Goal: Information Seeking & Learning: Find contact information

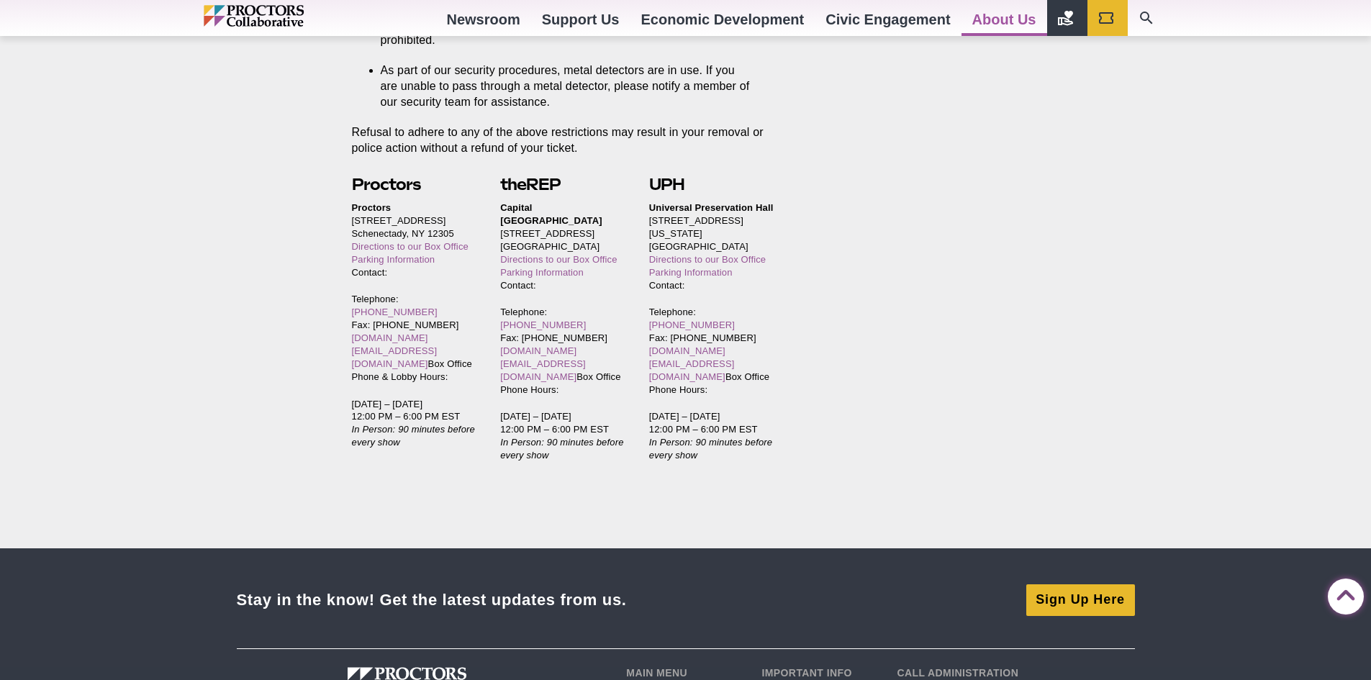
scroll to position [3239, 0]
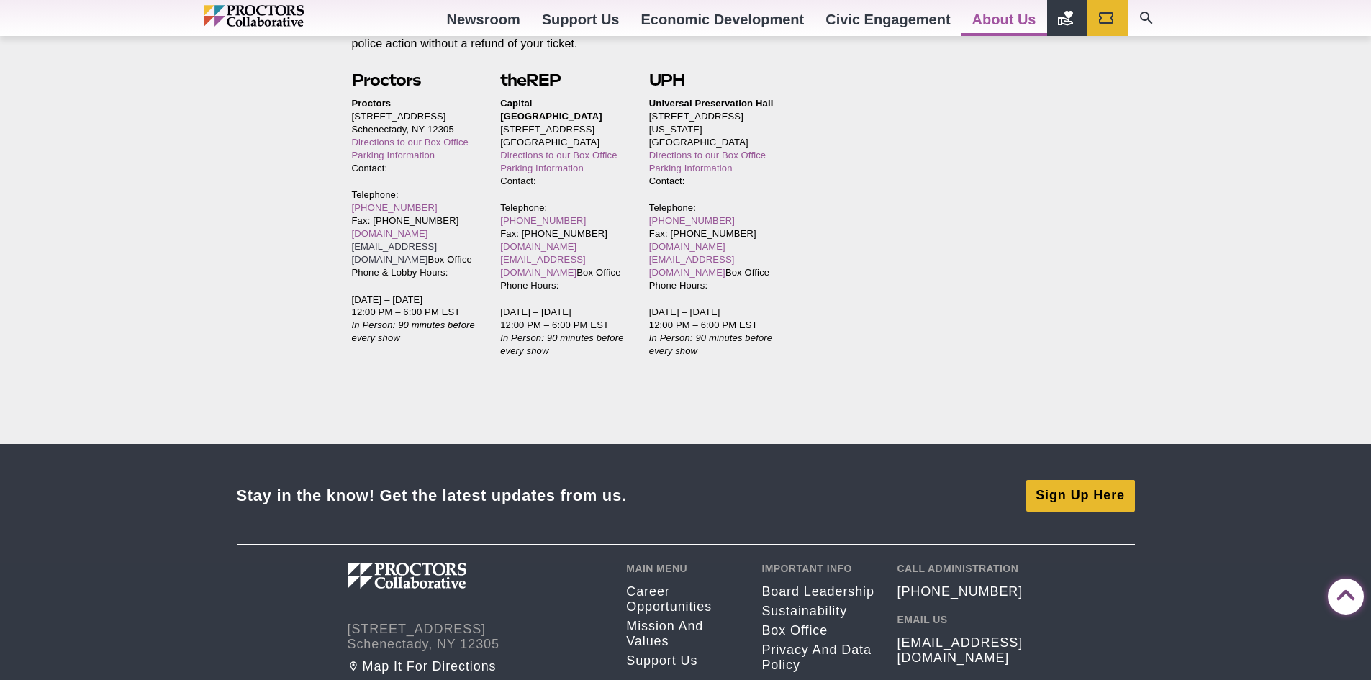
click at [402, 241] on link "[EMAIL_ADDRESS][DOMAIN_NAME]" at bounding box center [395, 253] width 86 height 24
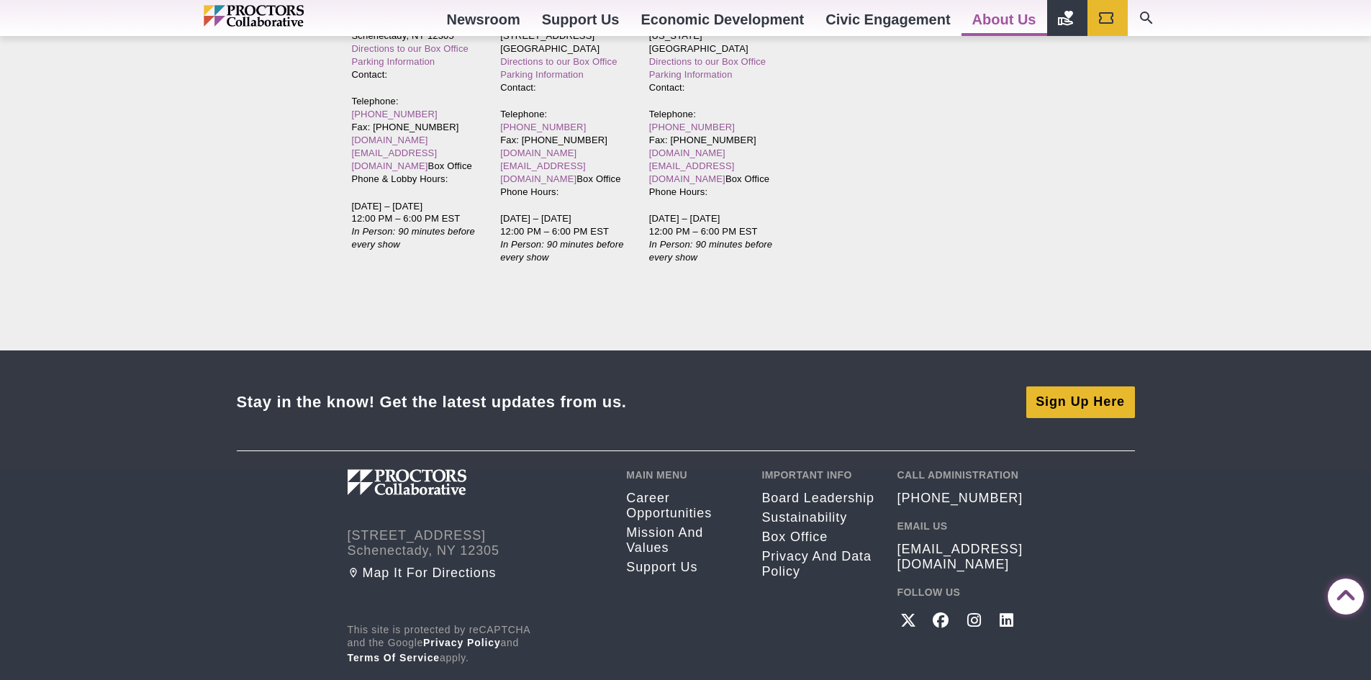
scroll to position [3411, 0]
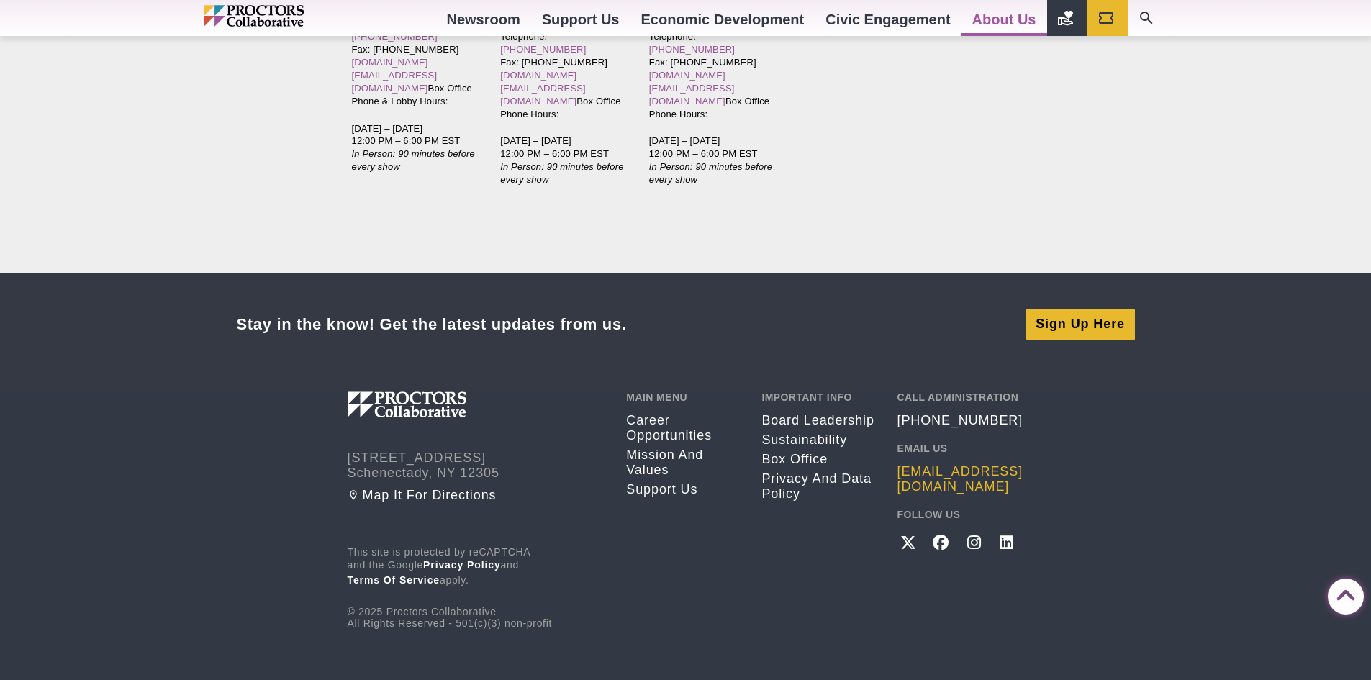
click at [919, 464] on link "[EMAIL_ADDRESS][DOMAIN_NAME]" at bounding box center [960, 479] width 127 height 30
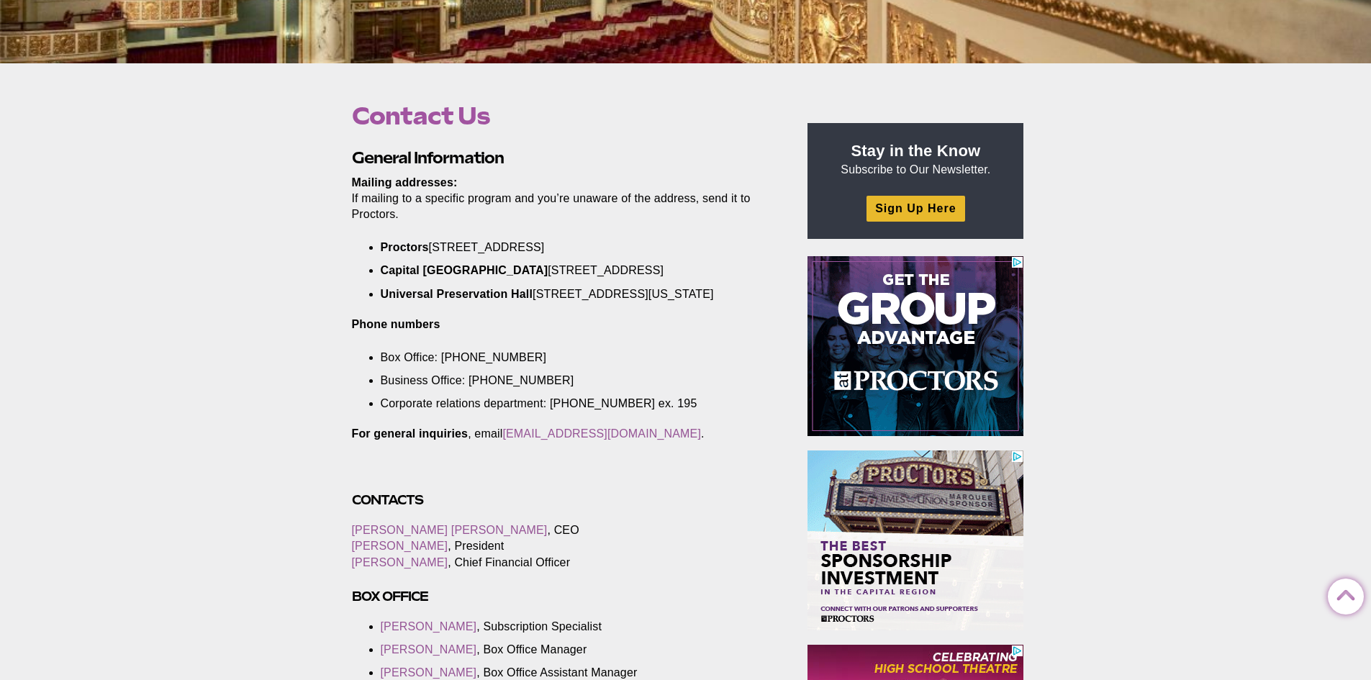
scroll to position [432, 0]
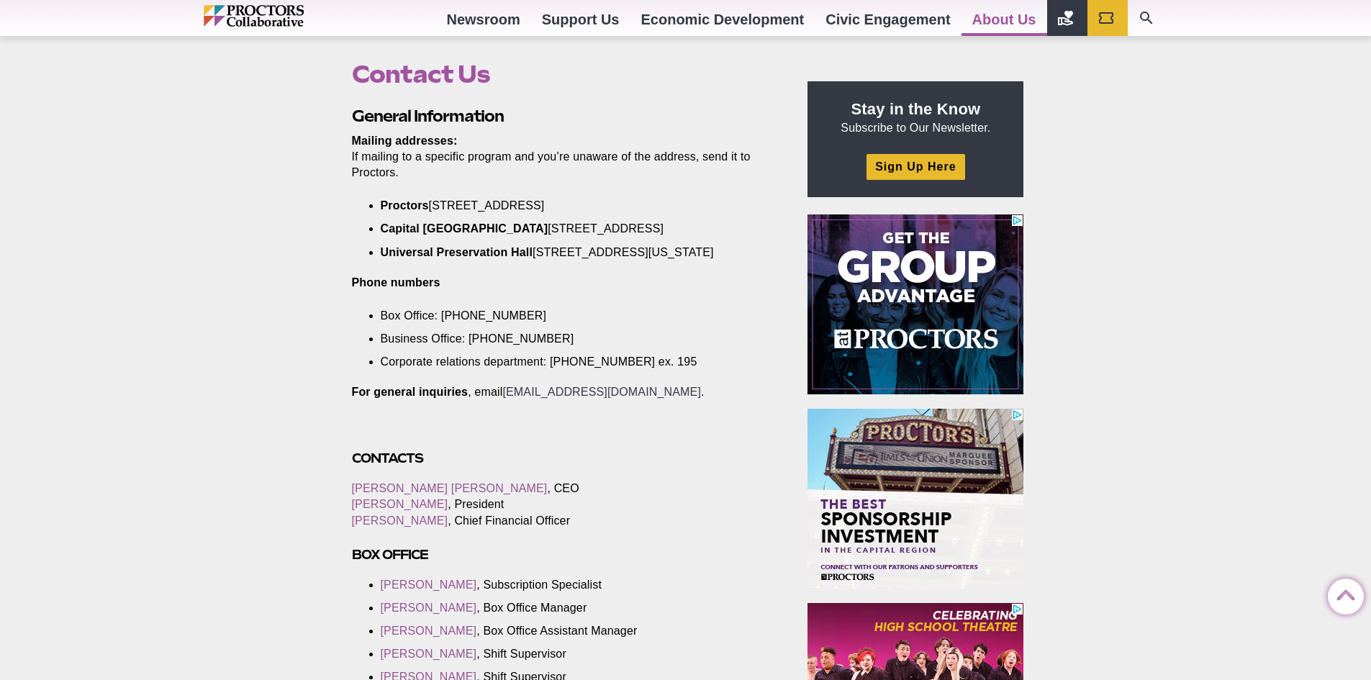
click at [590, 398] on link "[EMAIL_ADDRESS][DOMAIN_NAME]" at bounding box center [601, 392] width 199 height 12
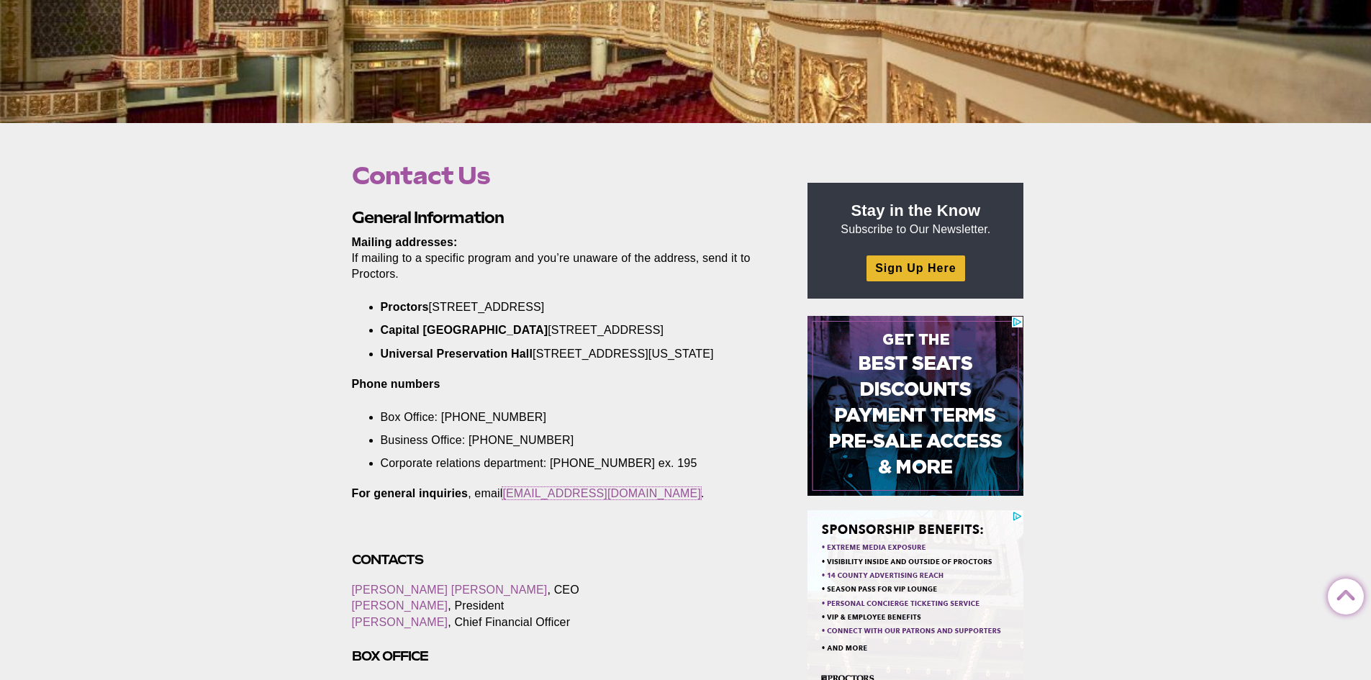
scroll to position [360, 0]
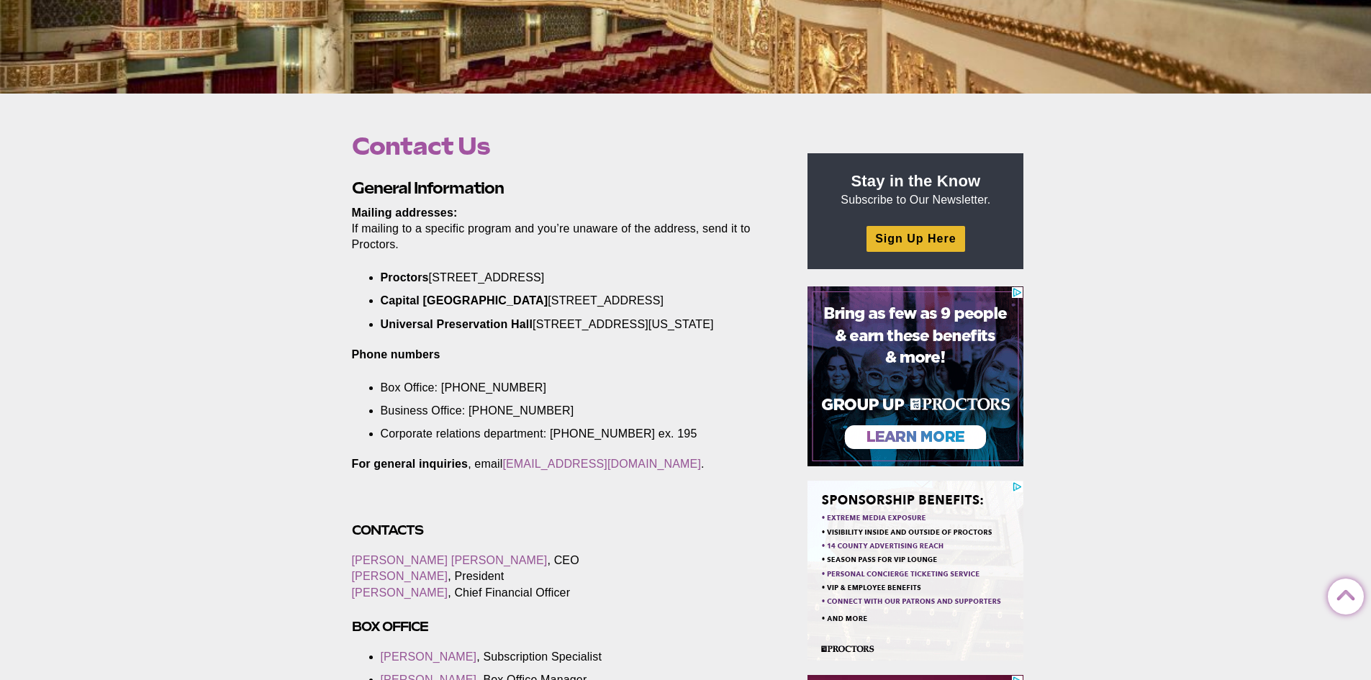
drag, startPoint x: 642, startPoint y: 481, endPoint x: 594, endPoint y: 505, distance: 53.8
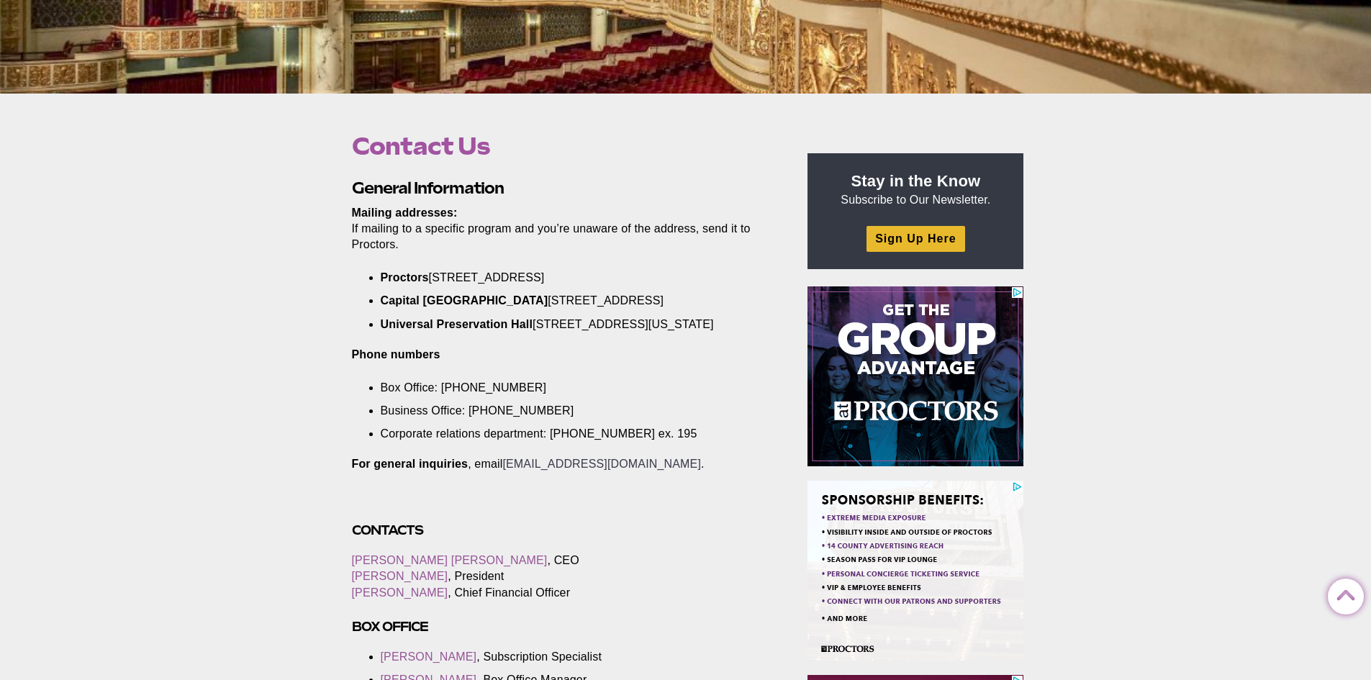
click at [546, 470] on link "[EMAIL_ADDRESS][DOMAIN_NAME]" at bounding box center [601, 464] width 199 height 12
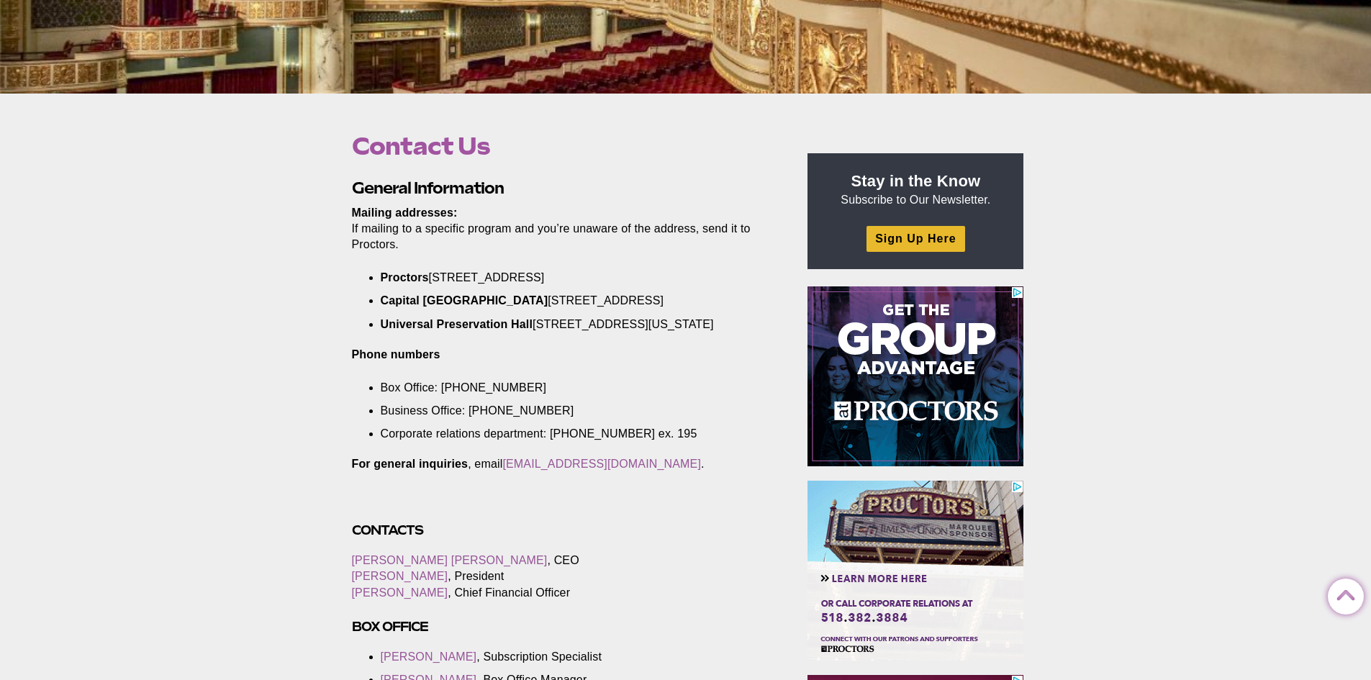
click at [499, 472] on p "For general inquiries , email [EMAIL_ADDRESS][DOMAIN_NAME] ." at bounding box center [563, 464] width 423 height 16
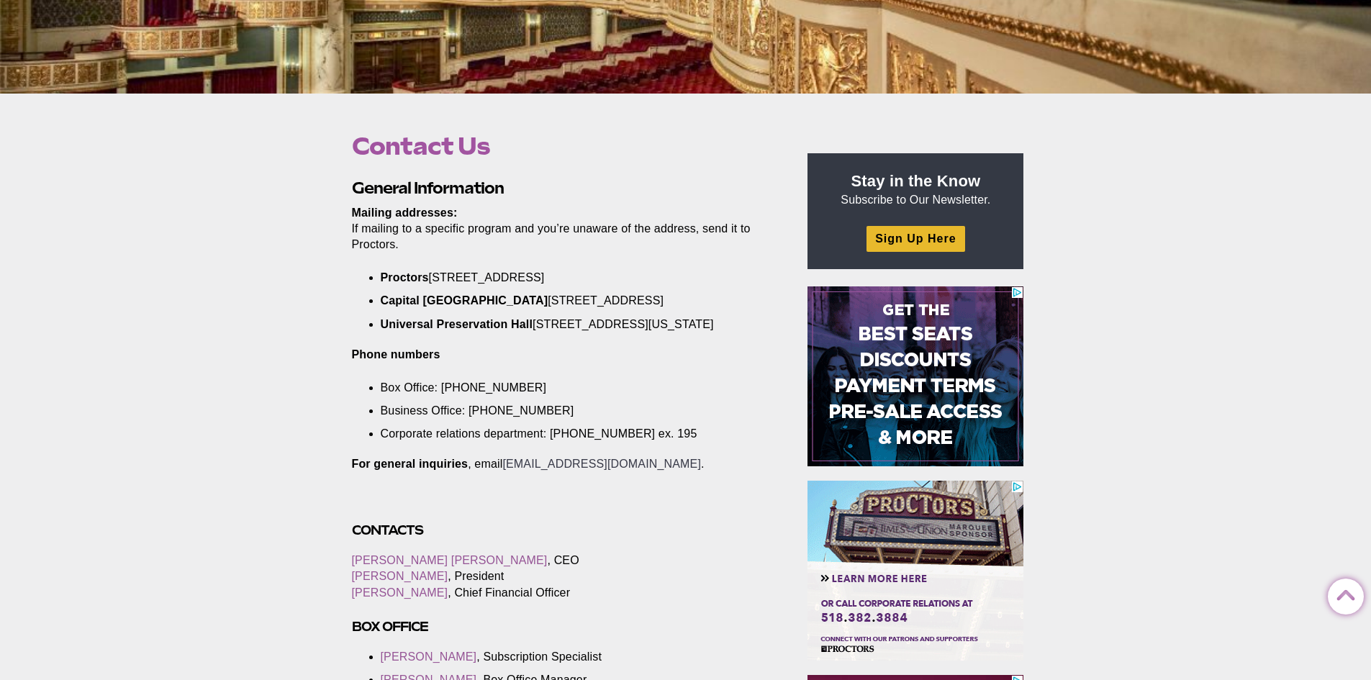
click at [556, 470] on link "[EMAIL_ADDRESS][DOMAIN_NAME]" at bounding box center [601, 464] width 199 height 12
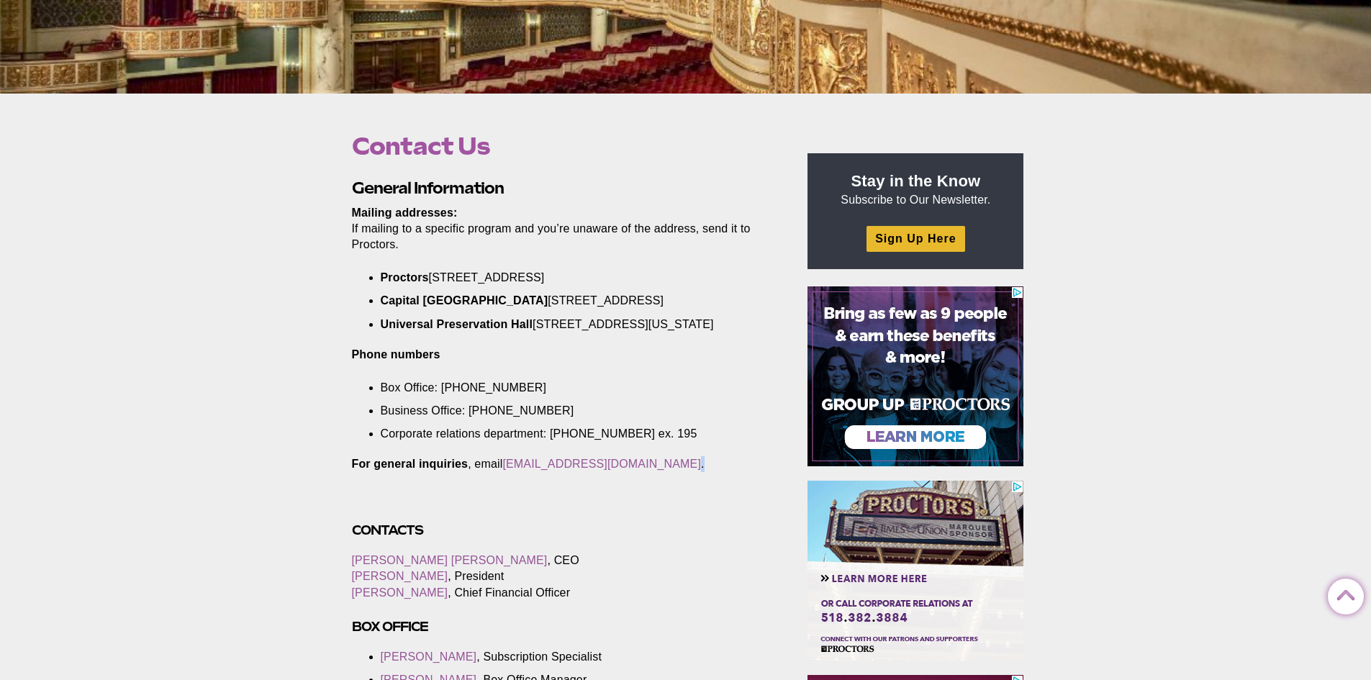
drag, startPoint x: 672, startPoint y: 482, endPoint x: 505, endPoint y: 476, distance: 167.8
click at [505, 472] on p "For general inquiries , email [EMAIL_ADDRESS][DOMAIN_NAME] ." at bounding box center [563, 464] width 423 height 16
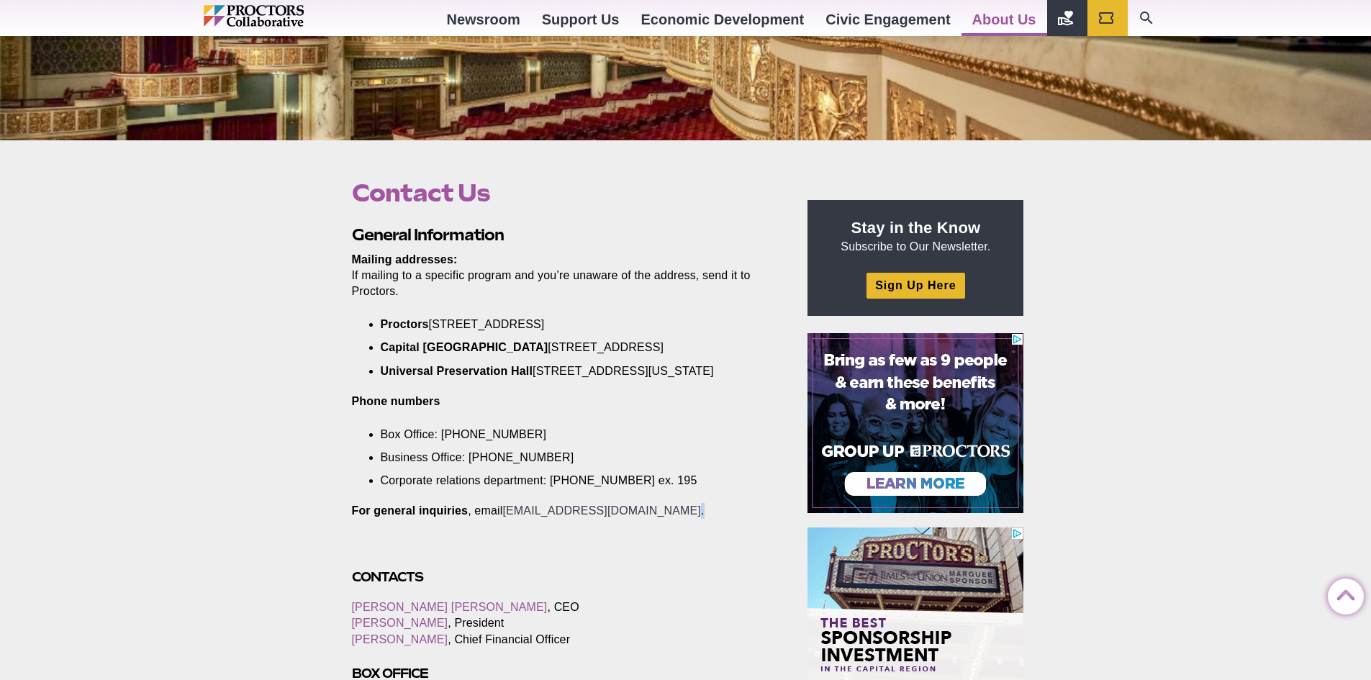
scroll to position [288, 0]
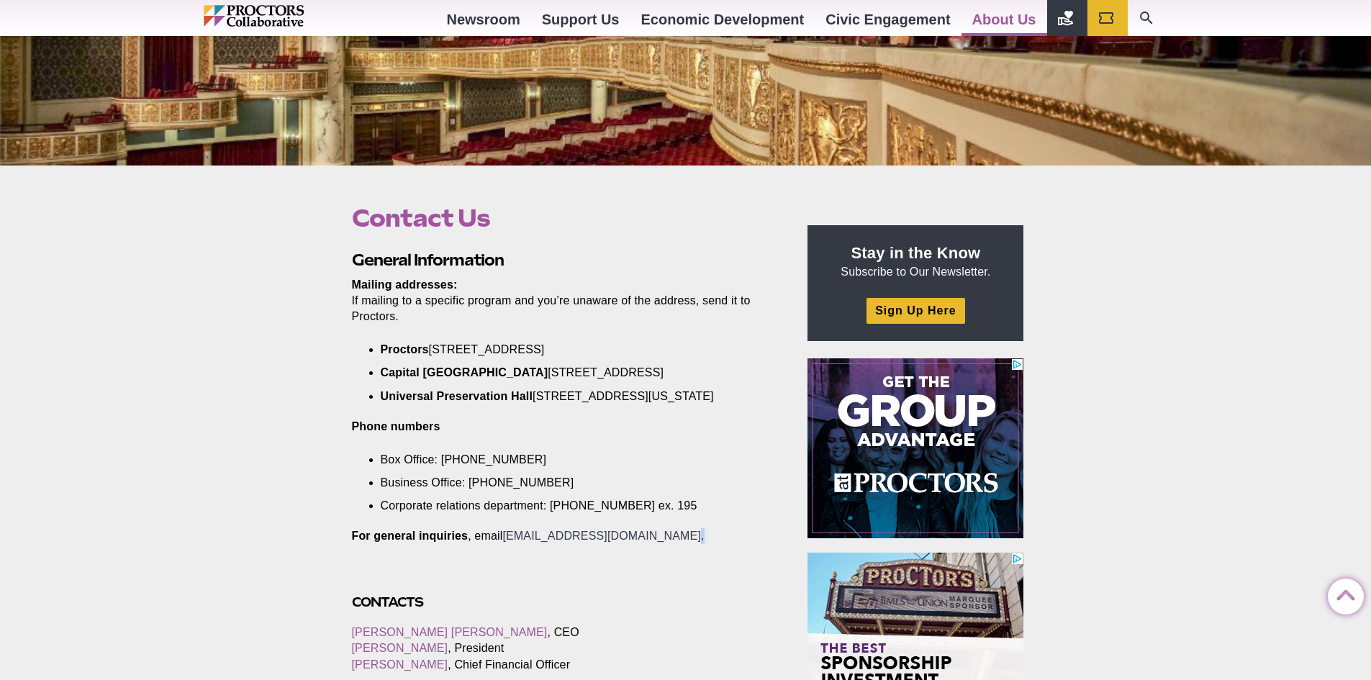
click at [588, 542] on link "[EMAIL_ADDRESS][DOMAIN_NAME]" at bounding box center [601, 536] width 199 height 12
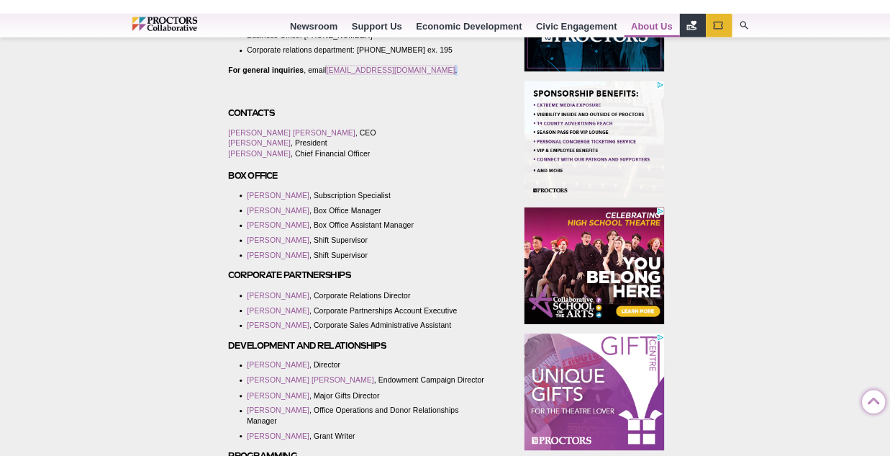
scroll to position [864, 0]
